Goal: Find specific page/section: Find specific page/section

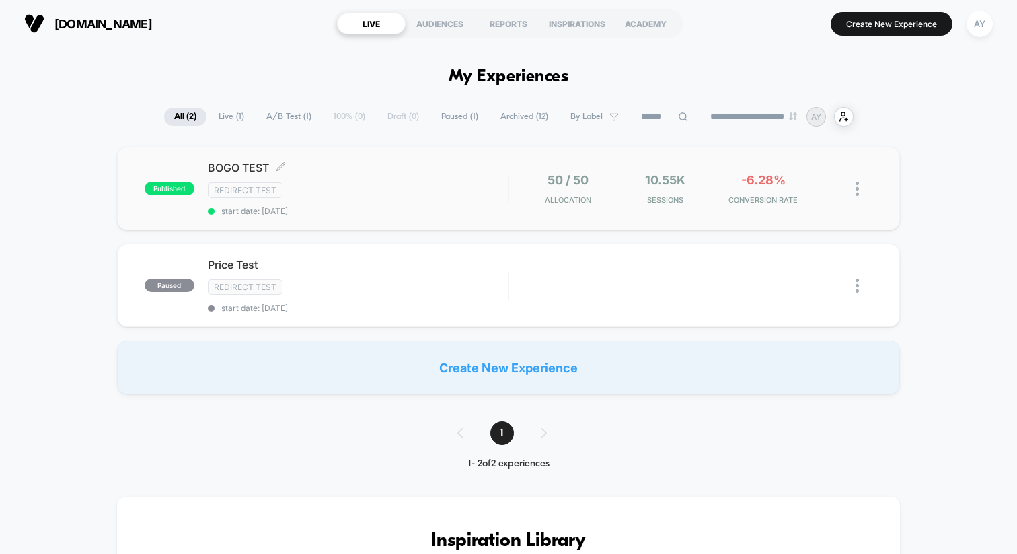
click at [473, 188] on div "Redirect Test" at bounding box center [358, 189] width 300 height 15
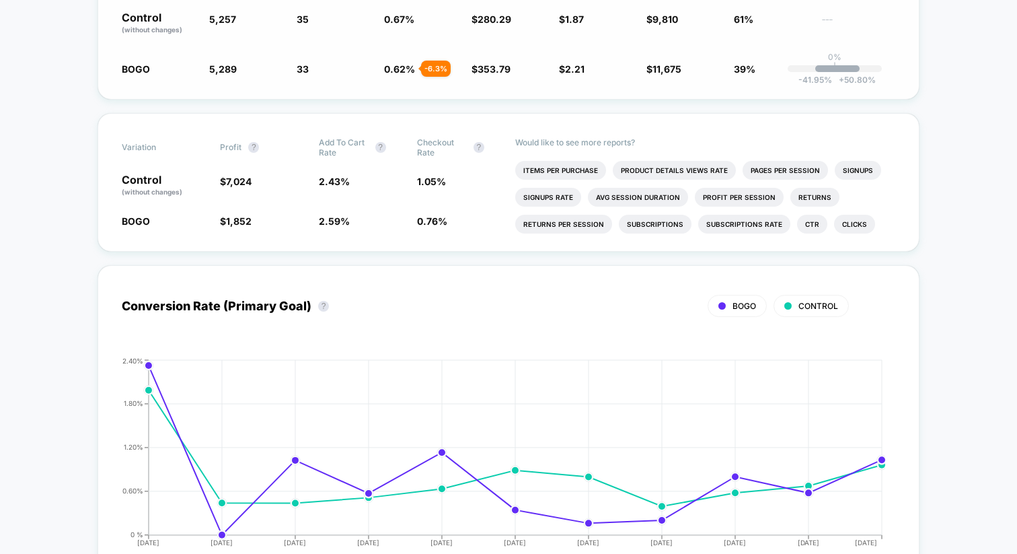
scroll to position [524, 0]
